Goal: Check status: Check status

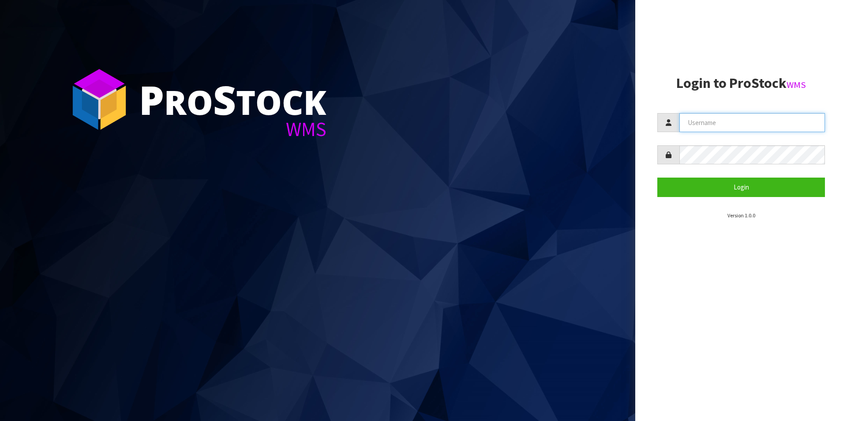
click at [708, 119] on input "text" at bounding box center [753, 122] width 146 height 19
type input "[PERSON_NAME][EMAIL_ADDRESS][DOMAIN_NAME]"
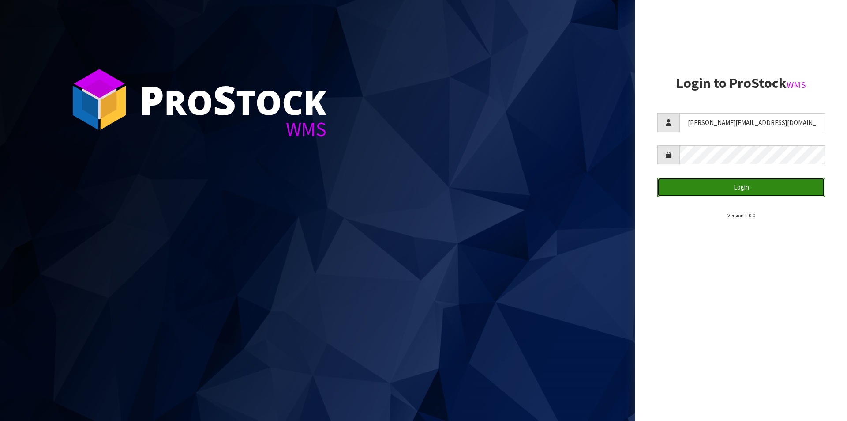
click at [715, 187] on button "Login" at bounding box center [742, 186] width 168 height 19
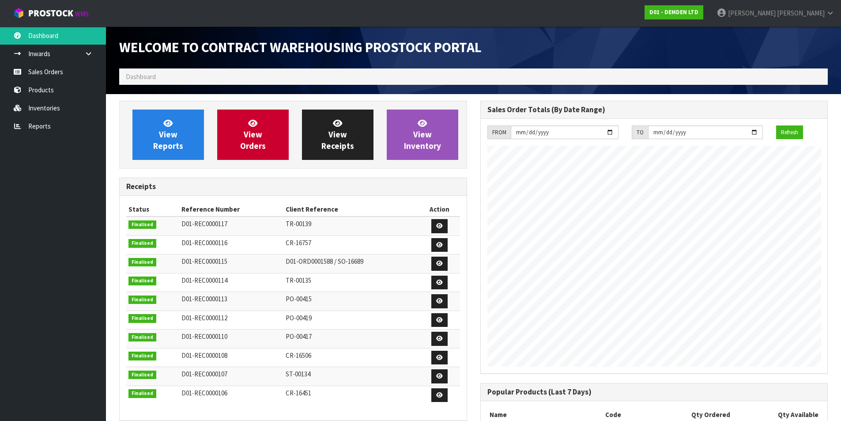
scroll to position [375, 361]
click at [246, 136] on span "View Orders" at bounding box center [253, 134] width 26 height 33
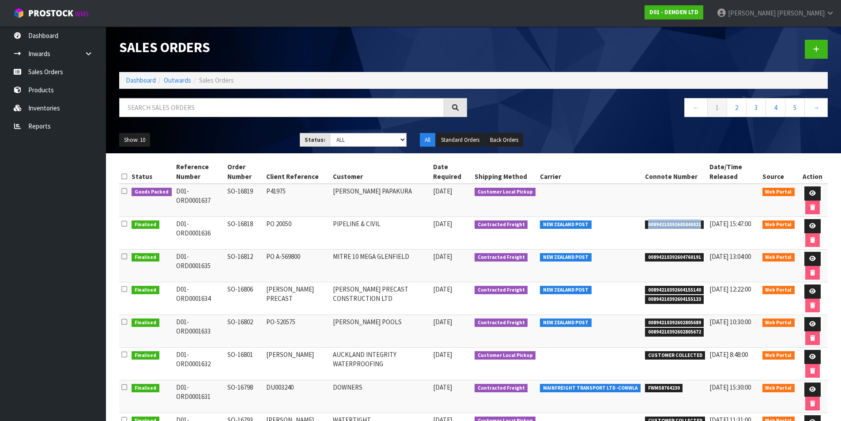
drag, startPoint x: 694, startPoint y: 224, endPoint x: 638, endPoint y: 226, distance: 56.1
click at [645, 226] on span "00894210392605840021" at bounding box center [674, 224] width 59 height 9
copy span "00894210392605840021"
